Goal: Task Accomplishment & Management: Manage account settings

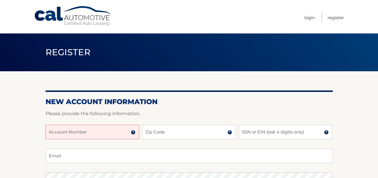
click at [68, 131] on input "Account Number" at bounding box center [93, 132] width 94 height 15
click at [52, 131] on input "44445599266" at bounding box center [93, 132] width 94 height 15
click at [78, 133] on input "4445599266" at bounding box center [93, 132] width 94 height 15
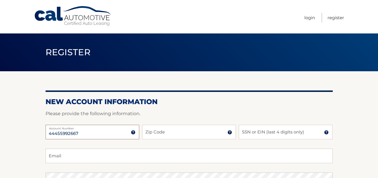
type input "44455992667"
click at [148, 133] on input "Zip Code" at bounding box center [189, 132] width 94 height 15
type input "18976"
click at [243, 132] on input "SSN or EIN (last 4 digits only)" at bounding box center [286, 132] width 94 height 15
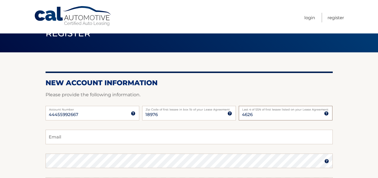
scroll to position [19, 0]
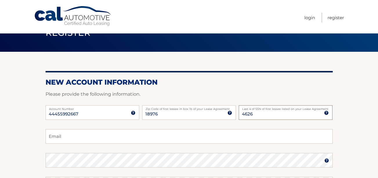
type input "4626"
click at [59, 135] on input "Email" at bounding box center [189, 136] width 287 height 15
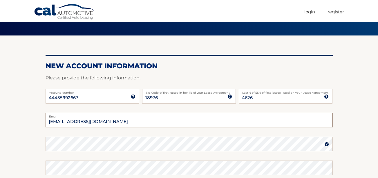
scroll to position [39, 0]
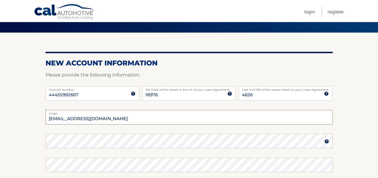
type input "joeader40@veerizon.net"
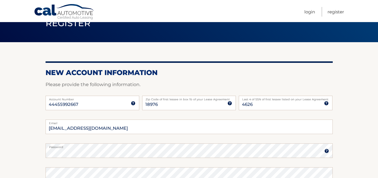
click at [325, 152] on img at bounding box center [327, 150] width 5 height 5
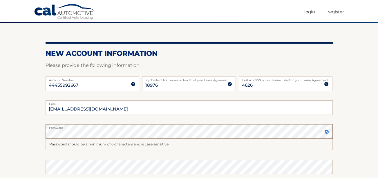
scroll to position [48, 0]
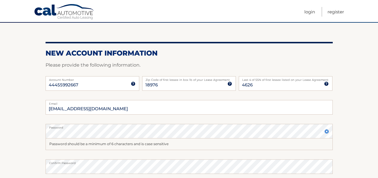
click at [328, 132] on img at bounding box center [327, 131] width 5 height 5
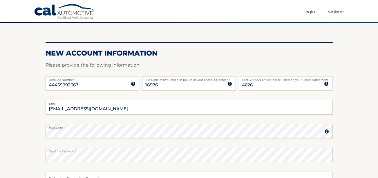
click at [328, 132] on img at bounding box center [327, 131] width 5 height 5
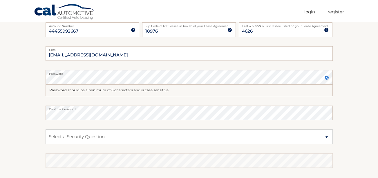
scroll to position [107, 0]
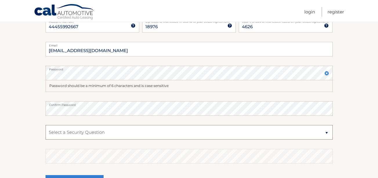
click at [328, 133] on select "Select a Security Question What was the name of your elementary school? What is…" at bounding box center [189, 132] width 287 height 15
select select "2"
click at [46, 125] on select "Select a Security Question What was the name of your elementary school? What is…" at bounding box center [189, 132] width 287 height 15
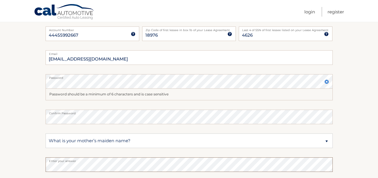
scroll to position [136, 0]
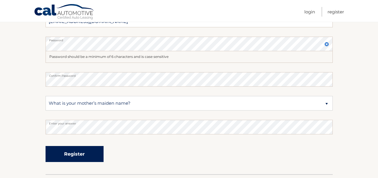
click at [77, 153] on button "Register" at bounding box center [75, 154] width 58 height 16
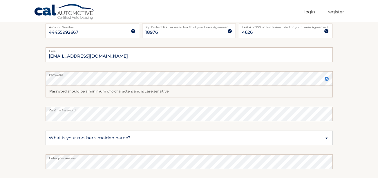
scroll to position [97, 0]
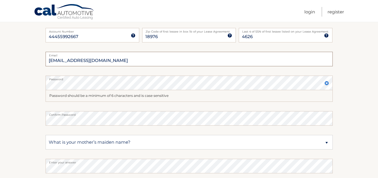
click at [84, 61] on input "joeader40@veerizon.net" at bounding box center [189, 59] width 287 height 15
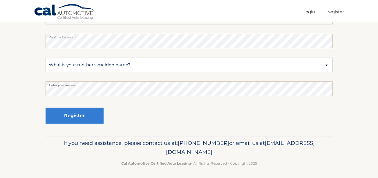
scroll to position [174, 0]
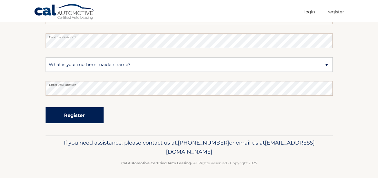
type input "joeader40@verizon.net"
click at [72, 114] on button "Register" at bounding box center [75, 115] width 58 height 16
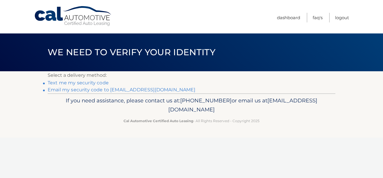
click at [79, 83] on link "Text me my security code" at bounding box center [78, 83] width 61 height 6
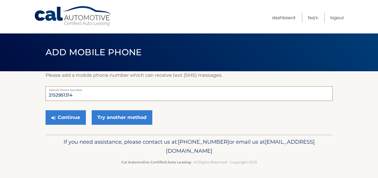
click at [79, 92] on input "2152951314" at bounding box center [189, 93] width 287 height 15
type input "2"
type input "2159324437"
click at [80, 115] on button "Continue" at bounding box center [66, 117] width 40 height 15
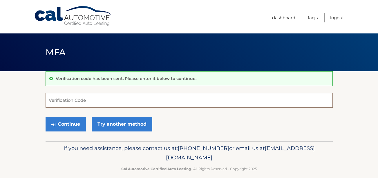
click at [67, 99] on input "Verification Code" at bounding box center [189, 100] width 287 height 15
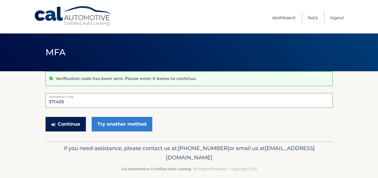
type input "371405"
click at [69, 121] on button "Continue" at bounding box center [66, 124] width 40 height 15
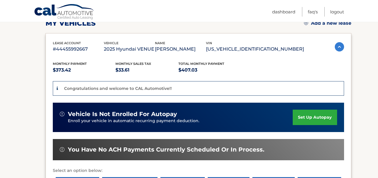
scroll to position [97, 0]
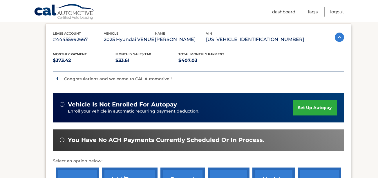
click at [320, 107] on link "set up autopay" at bounding box center [315, 107] width 44 height 15
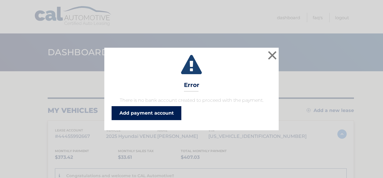
click at [140, 111] on link "Add payment account" at bounding box center [147, 113] width 70 height 14
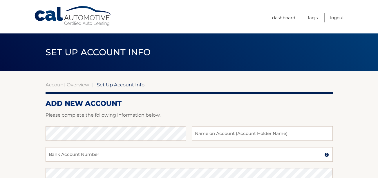
click at [116, 125] on div at bounding box center [189, 122] width 287 height 7
click at [197, 132] on input "text" at bounding box center [262, 133] width 141 height 15
type input "[PERSON_NAME]"
click at [66, 152] on input "Bank Account Number" at bounding box center [189, 154] width 287 height 15
paste input "6345007162"
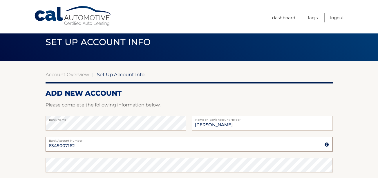
scroll to position [19, 0]
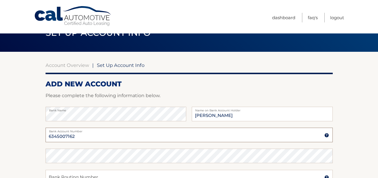
type input "6345007162"
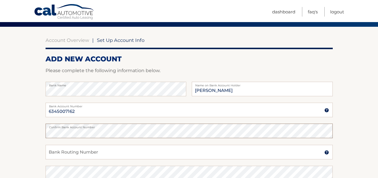
scroll to position [58, 0]
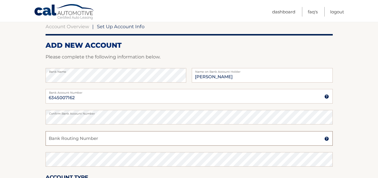
click at [56, 137] on input "Bank Routing Number" at bounding box center [189, 138] width 287 height 15
paste input "031000503"
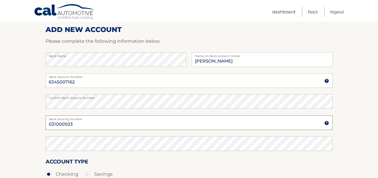
scroll to position [78, 0]
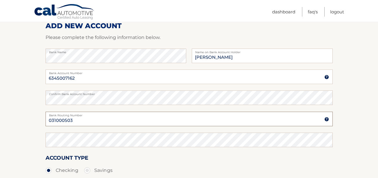
type input "031000503"
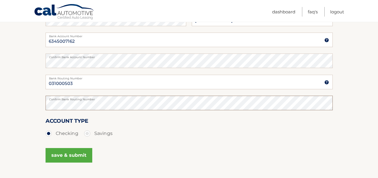
scroll to position [116, 0]
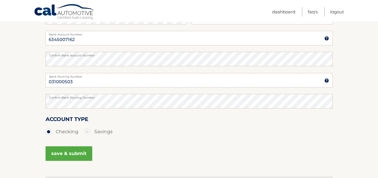
click at [68, 150] on button "save & submit" at bounding box center [69, 153] width 47 height 15
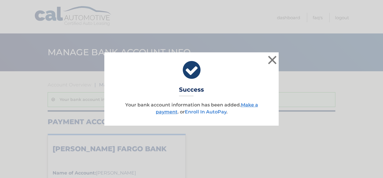
click at [198, 112] on link "Enroll In AutoPay" at bounding box center [206, 112] width 42 height 6
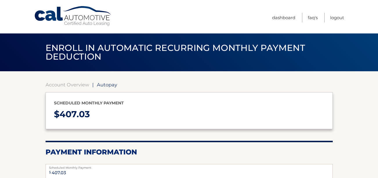
select select "OWEwOWI3M2UtMjZhYS00Y2RkLThmOGItMjk2ZDJkODQyYjA0"
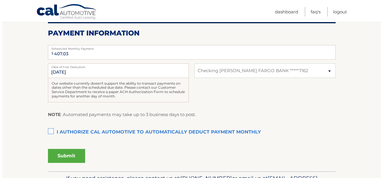
scroll to position [126, 0]
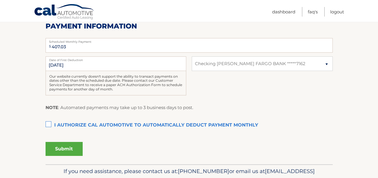
click at [47, 123] on label "I authorize cal automotive to automatically deduct payment monthly This checkbo…" at bounding box center [189, 125] width 287 height 12
click at [0, 0] on input "I authorize cal automotive to automatically deduct payment monthly This checkbo…" at bounding box center [0, 0] width 0 height 0
click at [60, 148] on button "Submit" at bounding box center [64, 149] width 37 height 14
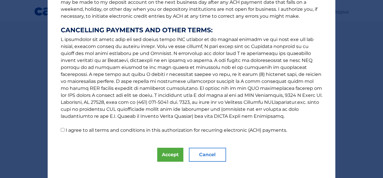
scroll to position [104, 0]
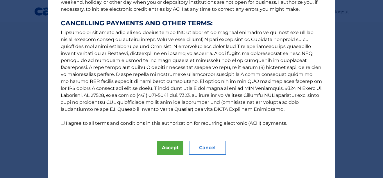
click at [61, 123] on input "I agree to all terms and conditions in this authorization for recurring electro…" at bounding box center [63, 123] width 4 height 4
checkbox input "true"
click at [173, 147] on button "Accept" at bounding box center [170, 148] width 26 height 14
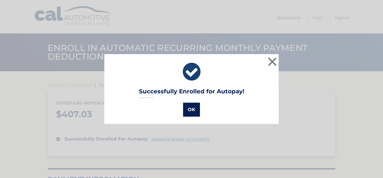
click at [190, 109] on button "OK" at bounding box center [191, 110] width 17 height 14
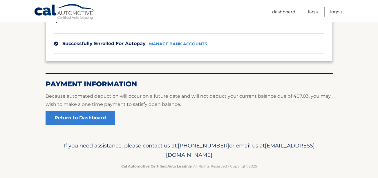
scroll to position [100, 0]
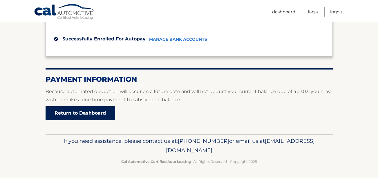
click at [75, 110] on link "Return to Dashboard" at bounding box center [81, 113] width 70 height 14
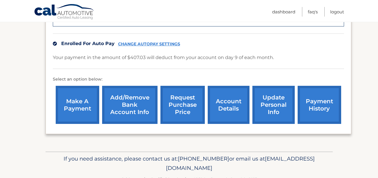
scroll to position [154, 0]
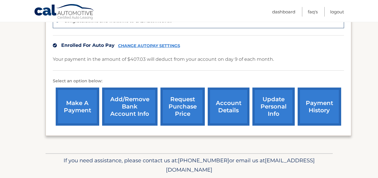
click at [270, 108] on link "update personal info" at bounding box center [274, 106] width 42 height 38
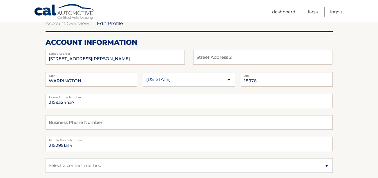
scroll to position [68, 0]
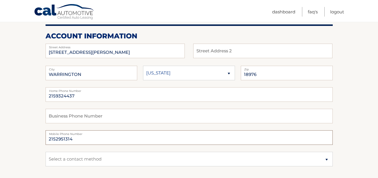
drag, startPoint x: 80, startPoint y: 136, endPoint x: 45, endPoint y: 134, distance: 34.9
click at [73, 140] on input "2152951314" at bounding box center [189, 137] width 287 height 15
drag, startPoint x: 73, startPoint y: 139, endPoint x: 25, endPoint y: 135, distance: 47.8
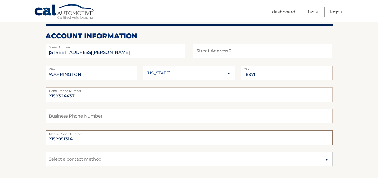
click at [78, 137] on input "2152951314" at bounding box center [189, 137] width 287 height 15
drag, startPoint x: 77, startPoint y: 139, endPoint x: 62, endPoint y: 138, distance: 14.6
click at [68, 138] on input "2152951314" at bounding box center [189, 137] width 287 height 15
drag, startPoint x: 57, startPoint y: 137, endPoint x: 31, endPoint y: 136, distance: 25.3
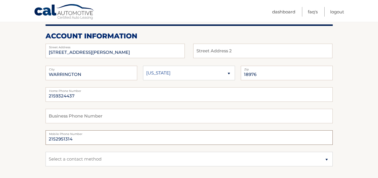
drag, startPoint x: 77, startPoint y: 139, endPoint x: 30, endPoint y: 138, distance: 47.6
type input "2159324437"
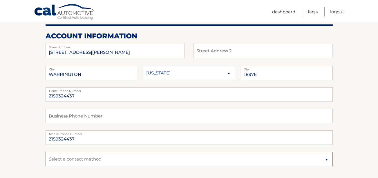
click at [52, 157] on select "Select a contact method Mobile Home" at bounding box center [189, 159] width 287 height 15
select select "1"
click at [46, 152] on select "Select a contact method Mobile Home" at bounding box center [189, 159] width 287 height 15
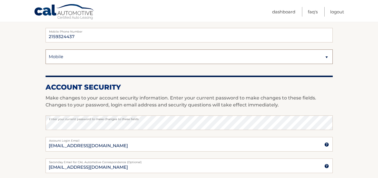
scroll to position [184, 0]
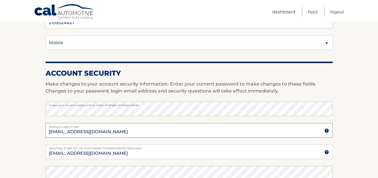
click at [80, 132] on input "[EMAIL_ADDRESS][DOMAIN_NAME]" at bounding box center [189, 130] width 287 height 15
type input "[EMAIL_ADDRESS][DOMAIN_NAME]"
click at [80, 152] on input "[EMAIL_ADDRESS][DOMAIN_NAME]" at bounding box center [189, 151] width 287 height 15
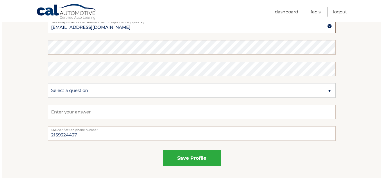
scroll to position [319, 0]
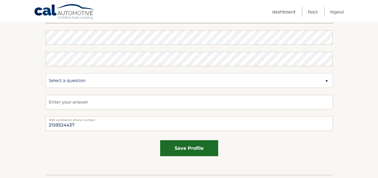
type input "[EMAIL_ADDRESS][DOMAIN_NAME]"
click at [186, 149] on button "save profile" at bounding box center [189, 148] width 58 height 16
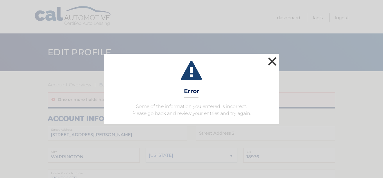
click at [272, 59] on button "×" at bounding box center [272, 61] width 12 height 12
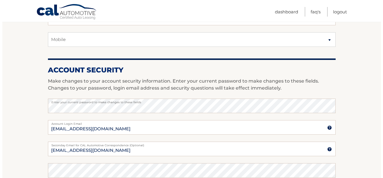
scroll to position [203, 0]
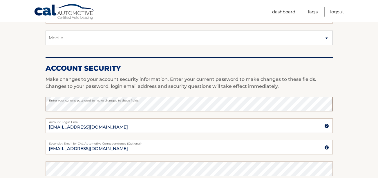
click at [31, 107] on section "Account Overview | Edit Profile One or more fields have an error. account infor…" at bounding box center [189, 87] width 378 height 438
click at [24, 125] on section "Account Overview | Edit Profile One or more fields have an error. account infor…" at bounding box center [189, 87] width 378 height 438
click at [81, 125] on input "[EMAIL_ADDRESS][DOMAIN_NAME]" at bounding box center [189, 125] width 287 height 15
type input "joeader40@verizon.net"
click at [80, 147] on input "[EMAIL_ADDRESS][DOMAIN_NAME]" at bounding box center [189, 147] width 287 height 15
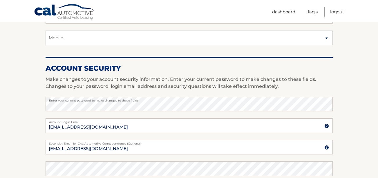
click at [101, 158] on fieldset "Enter your current password to make changes to these fields joeader40@verizon.n…" at bounding box center [189, 172] width 287 height 150
click at [103, 147] on input "joeader40@verizon.net" at bounding box center [189, 147] width 287 height 15
type input "joeader40@verizon.net"
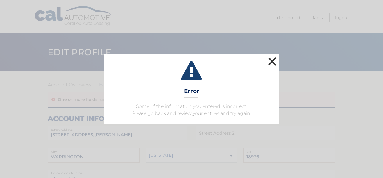
click at [275, 61] on button "×" at bounding box center [272, 61] width 12 height 12
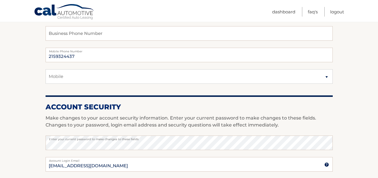
scroll to position [174, 0]
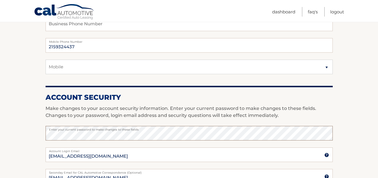
click at [37, 133] on section "Account Overview | Edit Profile One or more fields have an error. account infor…" at bounding box center [189, 116] width 378 height 438
click at [35, 131] on section "Account Overview | Edit Profile One or more fields have an error. account infor…" at bounding box center [189, 116] width 378 height 438
drag, startPoint x: 109, startPoint y: 156, endPoint x: 74, endPoint y: 156, distance: 34.8
click at [74, 156] on input "[EMAIL_ADDRESS][DOMAIN_NAME]" at bounding box center [189, 154] width 287 height 15
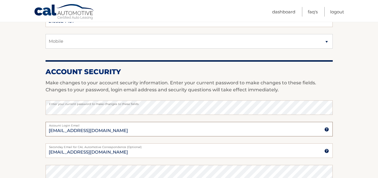
scroll to position [203, 0]
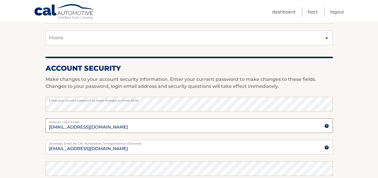
type input "[EMAIL_ADDRESS][DOMAIN_NAME]"
drag, startPoint x: 102, startPoint y: 149, endPoint x: 40, endPoint y: 152, distance: 62.5
click at [39, 152] on section "Account Overview | Edit Profile One or more fields have an error. account infor…" at bounding box center [189, 87] width 378 height 438
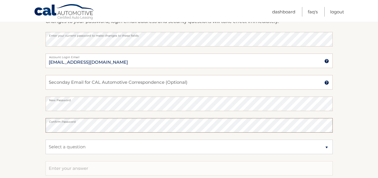
scroll to position [281, 0]
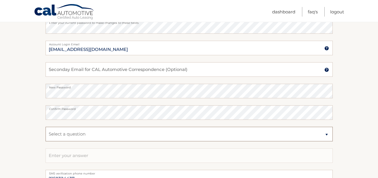
click at [328, 134] on select "Select a question What was the name of your elementary school? What is your mot…" at bounding box center [189, 134] width 287 height 15
select select "2"
click at [46, 127] on select "Select a question What was the name of your elementary school? What is your mot…" at bounding box center [189, 134] width 287 height 15
click at [49, 152] on input "text" at bounding box center [189, 155] width 287 height 15
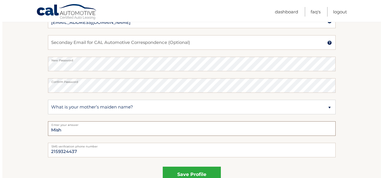
scroll to position [319, 0]
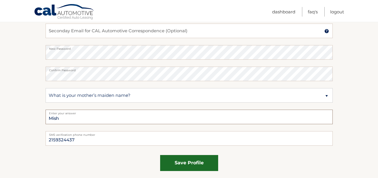
type input "Mish"
click at [187, 163] on button "save profile" at bounding box center [189, 163] width 58 height 16
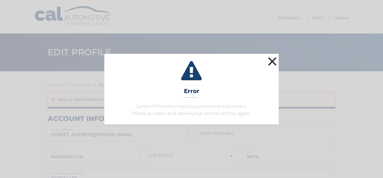
click at [277, 59] on button "×" at bounding box center [272, 61] width 12 height 12
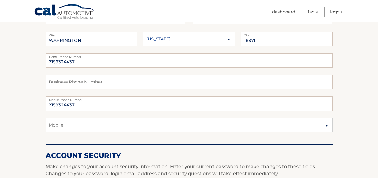
scroll to position [126, 0]
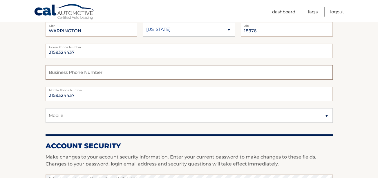
click at [53, 70] on input "text" at bounding box center [189, 72] width 287 height 15
type input "2152951314"
click at [19, 123] on section "Account Overview | Edit Profile One or more fields have an error. account infor…" at bounding box center [189, 164] width 378 height 438
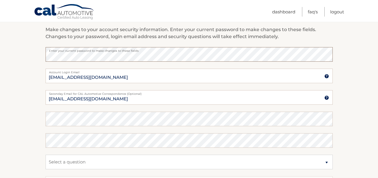
scroll to position [261, 0]
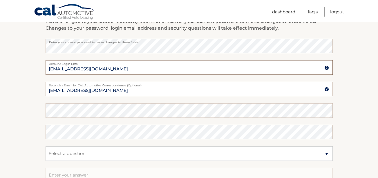
click at [81, 68] on input "joeader40@veerizon.net" at bounding box center [189, 67] width 287 height 15
type input "joeader40@verizon.net"
click at [81, 89] on input "joeader40@veerizon.net" at bounding box center [189, 89] width 287 height 15
type input "joeader40@verizon.net"
click at [64, 155] on select "Select a question What was the name of your elementary school? What is your mot…" at bounding box center [189, 153] width 287 height 15
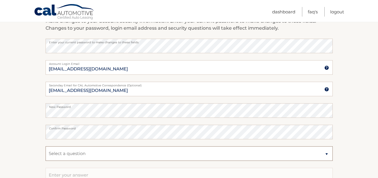
select select "2"
click at [46, 146] on select "Select a question What was the name of your elementary school? What is your mot…" at bounding box center [189, 153] width 287 height 15
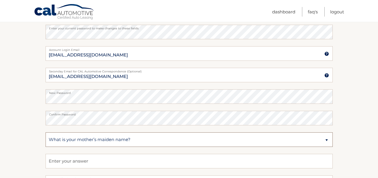
scroll to position [281, 0]
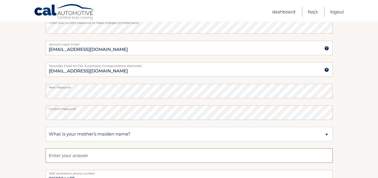
click at [64, 155] on input "text" at bounding box center [189, 155] width 287 height 15
type input "Mish"
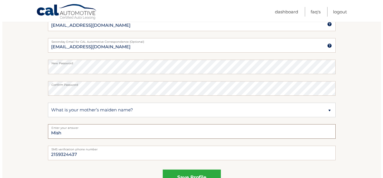
scroll to position [310, 0]
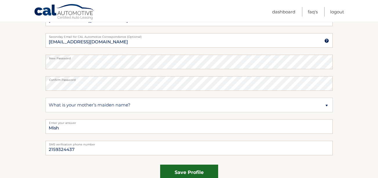
click at [175, 171] on button "save profile" at bounding box center [189, 172] width 58 height 16
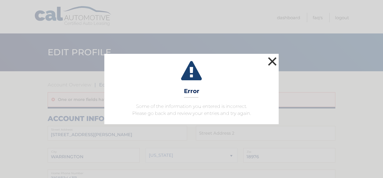
click at [274, 58] on button "×" at bounding box center [272, 61] width 12 height 12
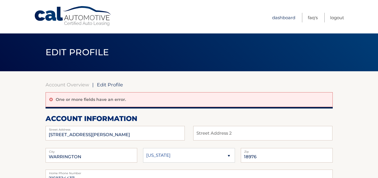
click at [282, 16] on link "Dashboard" at bounding box center [283, 18] width 23 height 10
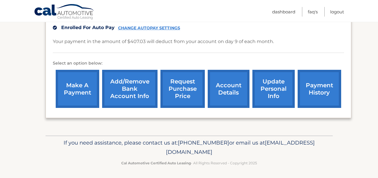
scroll to position [174, 0]
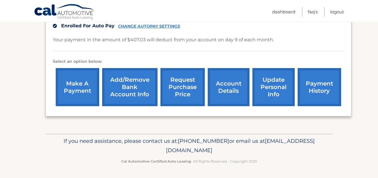
click at [277, 87] on link "update personal info" at bounding box center [274, 87] width 42 height 38
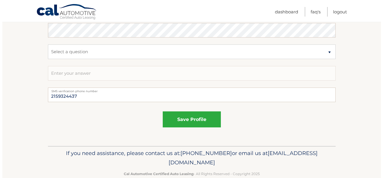
scroll to position [358, 0]
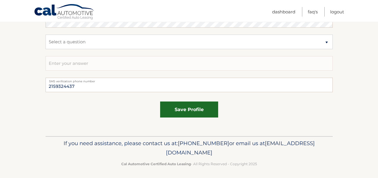
click at [185, 110] on button "save profile" at bounding box center [189, 109] width 58 height 16
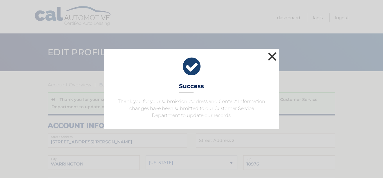
click at [271, 55] on button "×" at bounding box center [272, 57] width 12 height 12
